Goal: Use online tool/utility: Utilize a website feature to perform a specific function

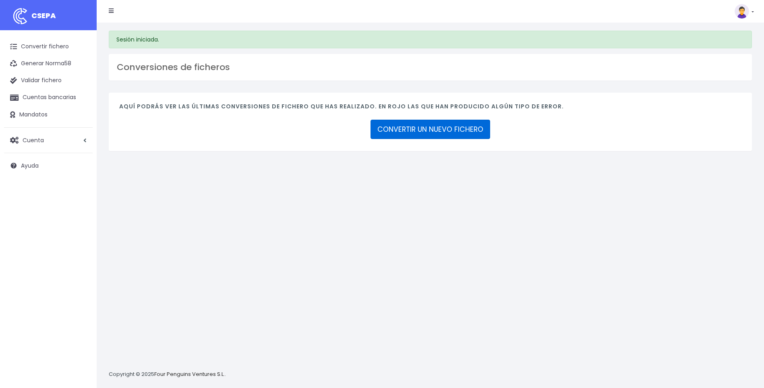
click at [419, 127] on link "CONVERTIR UN NUEVO FICHERO" at bounding box center [431, 129] width 120 height 19
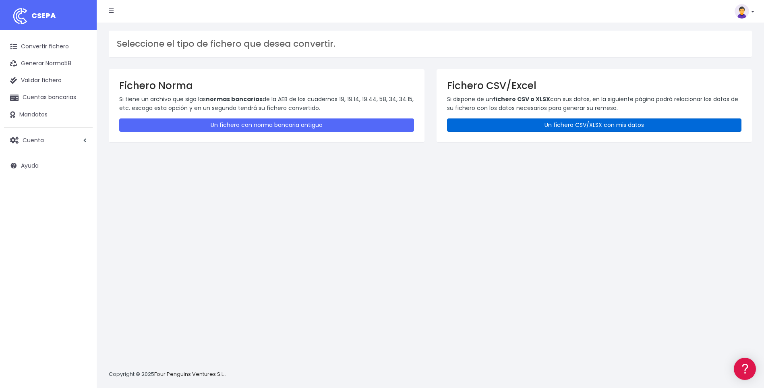
click at [554, 126] on link "Un fichero CSV/XLSX con mis datos" at bounding box center [594, 124] width 295 height 13
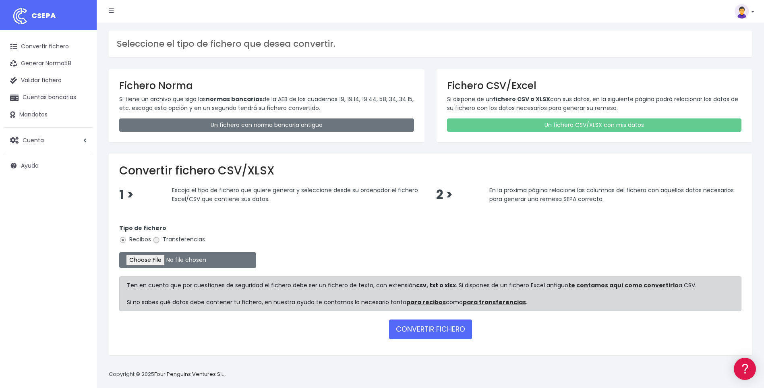
click at [156, 240] on input "Transferencias" at bounding box center [156, 239] width 7 height 7
radio input "true"
click at [161, 261] on input "file" at bounding box center [187, 260] width 137 height 16
type input "C:\fakepath\B1.csv"
click at [455, 325] on button "CONVERTIR FICHERO" at bounding box center [430, 328] width 83 height 19
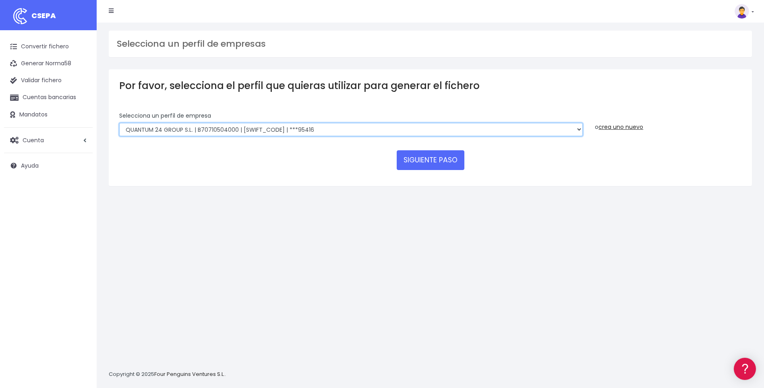
click at [576, 128] on select "SUCCESSFUL ERA S.L. | B98807027000 | BSABESBBXXX | ***33554 SERVICE FOR YOU S.L…" at bounding box center [351, 130] width 464 height 14
select select "2252"
click at [119, 123] on select "SUCCESSFUL ERA S.L. | B98807027000 | BSABESBBXXX | ***33554 SERVICE FOR YOU S.L…" at bounding box center [351, 130] width 464 height 14
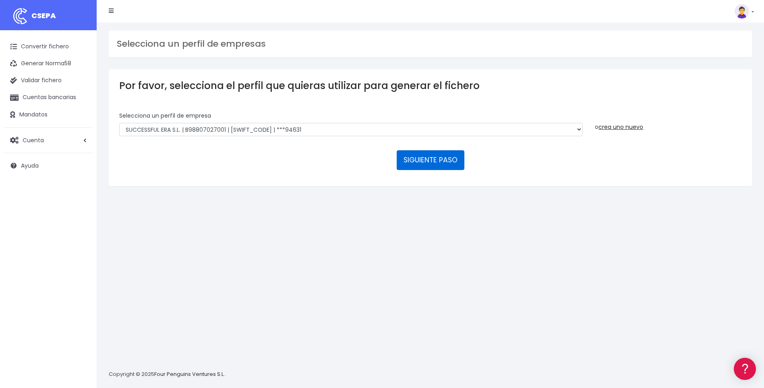
click at [419, 160] on button "SIGUIENTE PASO" at bounding box center [431, 159] width 68 height 19
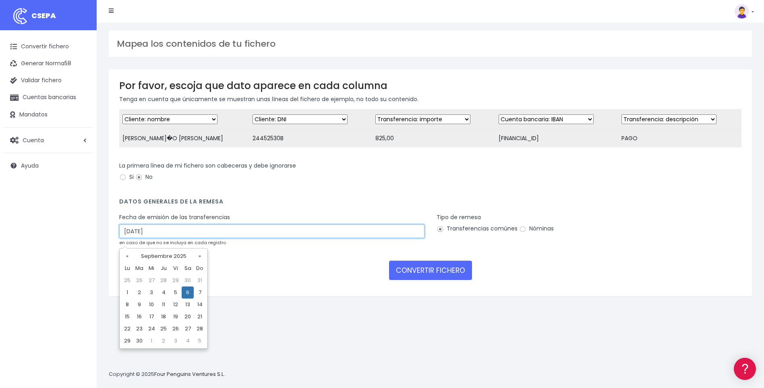
click at [130, 238] on input "06/09/2025" at bounding box center [271, 231] width 305 height 14
click at [161, 291] on td "4" at bounding box center [163, 292] width 12 height 12
type input "04/09/2025"
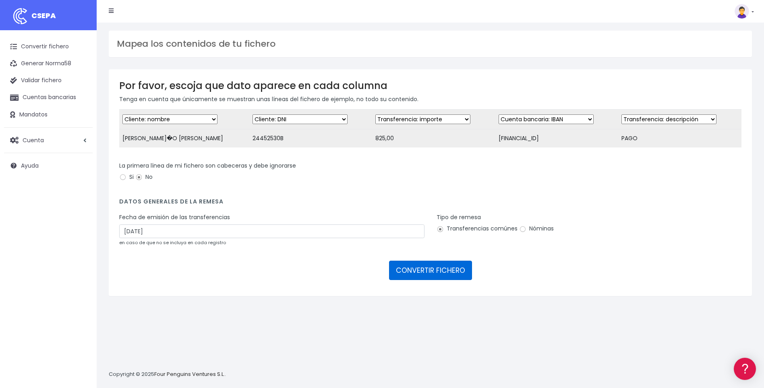
click at [420, 278] on button "CONVERTIR FICHERO" at bounding box center [430, 270] width 83 height 19
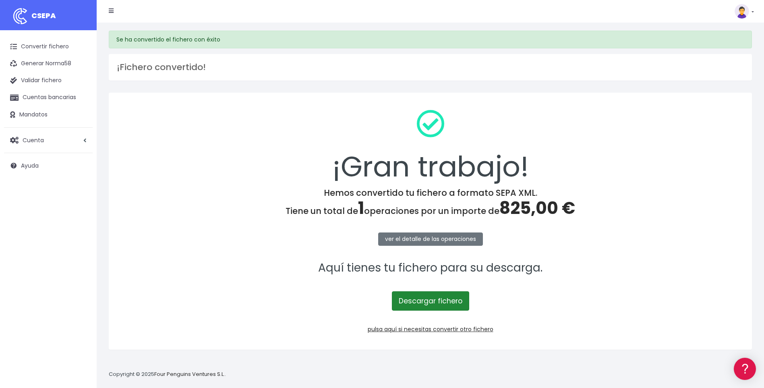
click at [437, 299] on link "Descargar fichero" at bounding box center [430, 300] width 77 height 19
